Goal: Task Accomplishment & Management: Manage account settings

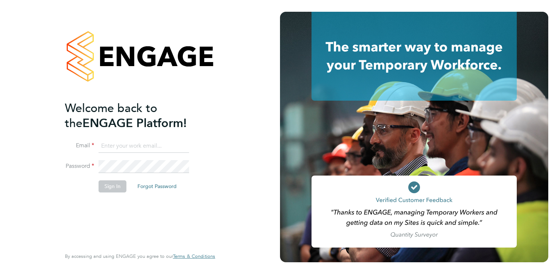
type input "[EMAIL_ADDRESS][PERSON_NAME][DOMAIN_NAME]"
click at [112, 160] on button "Sign In" at bounding box center [113, 186] width 28 height 12
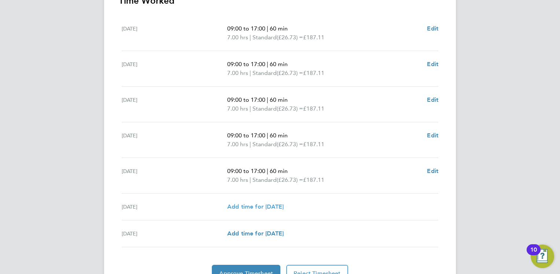
scroll to position [261, 0]
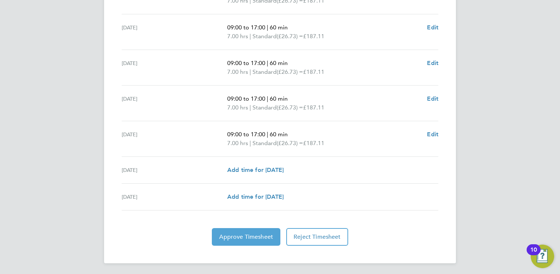
click at [264, 231] on button "Approve Timesheet" at bounding box center [246, 237] width 69 height 18
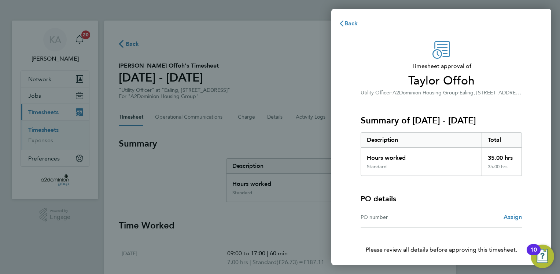
scroll to position [26, 0]
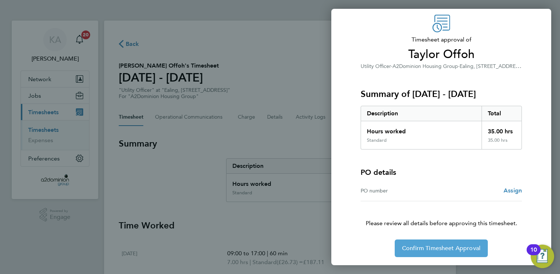
click at [459, 250] on span "Confirm Timesheet Approval" at bounding box center [441, 247] width 78 height 7
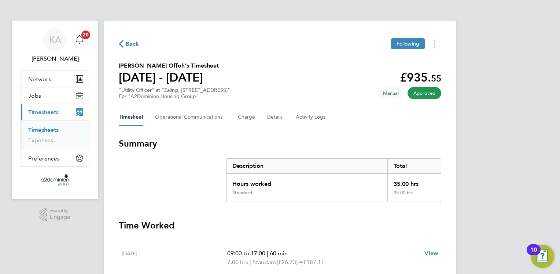
click at [55, 131] on link "Timesheets" at bounding box center [43, 129] width 30 height 7
